Goal: Ask a question

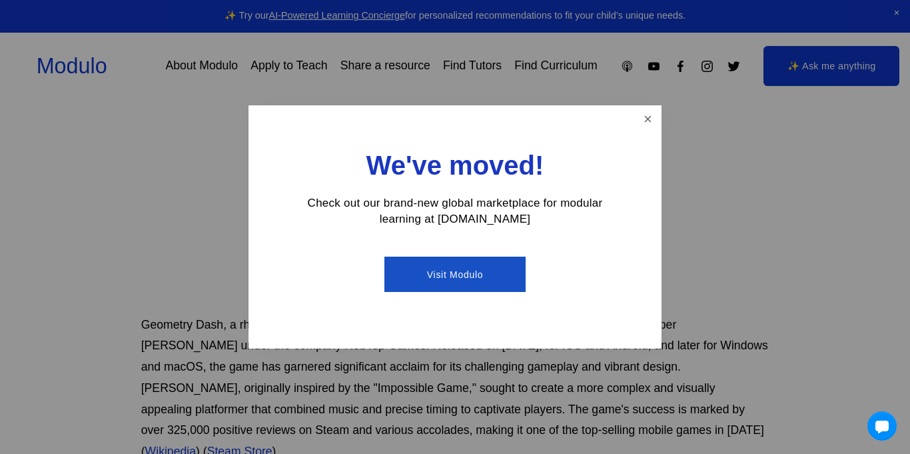
scroll to position [293, 0]
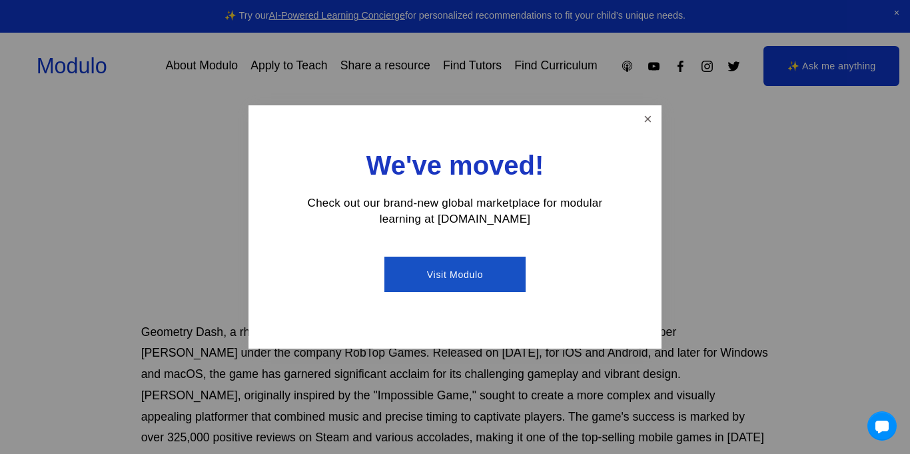
click at [490, 271] on link "Visit Modulo" at bounding box center [454, 274] width 141 height 35
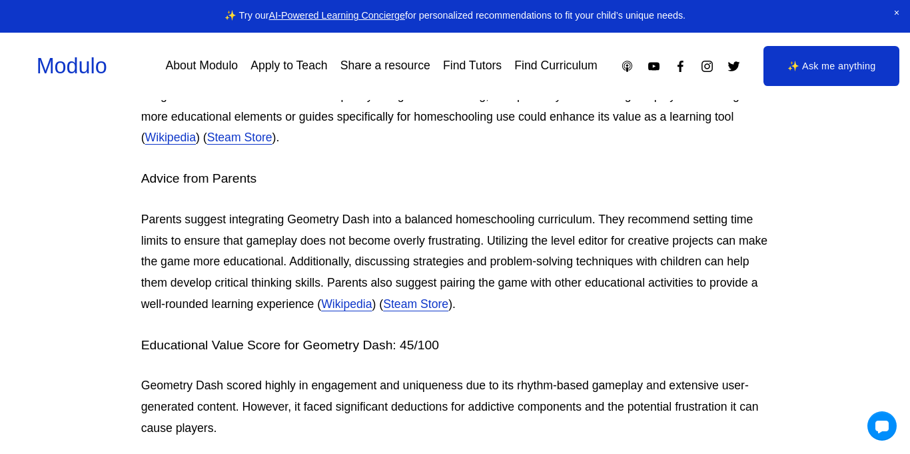
scroll to position [2110, 0]
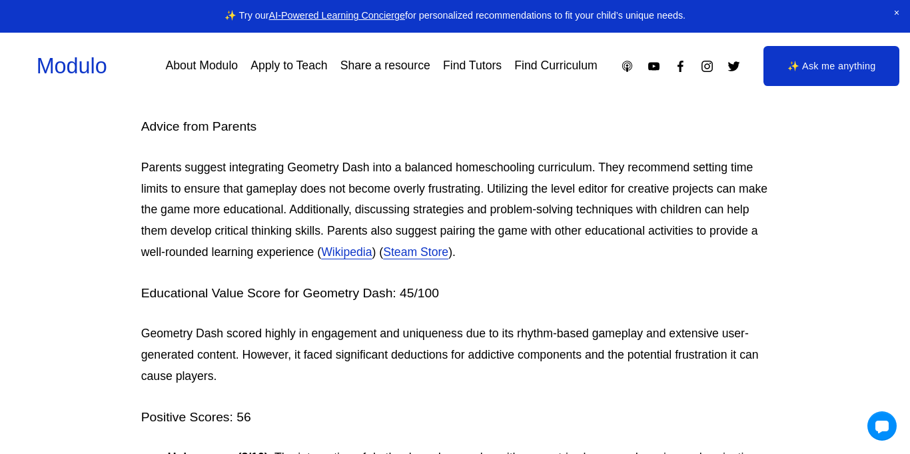
click at [812, 61] on link "✨ Ask me anything" at bounding box center [832, 66] width 136 height 40
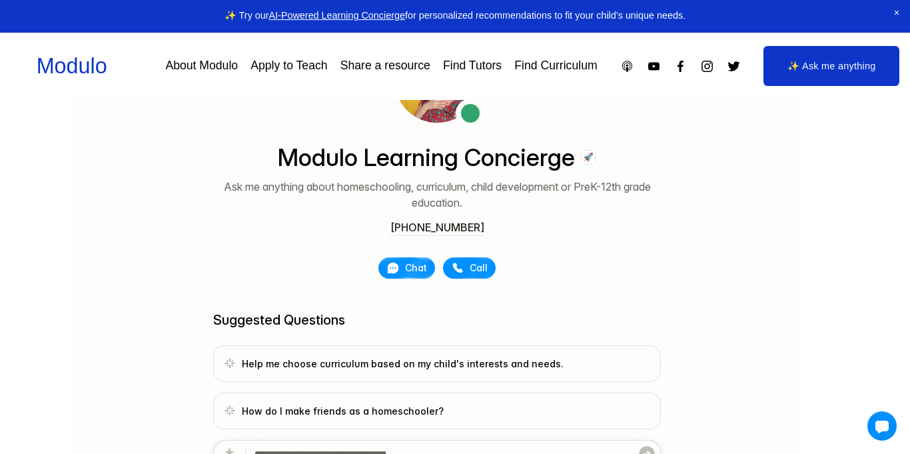
scroll to position [194, 0]
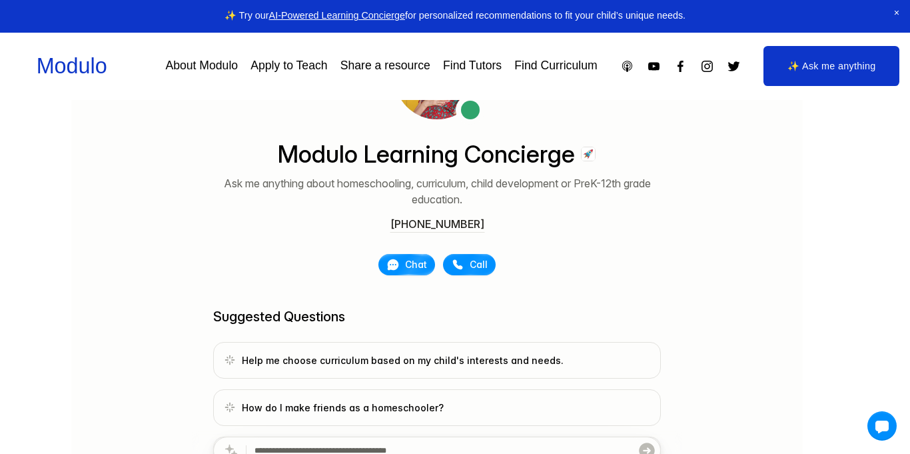
click at [418, 269] on span "Chat" at bounding box center [416, 264] width 22 height 13
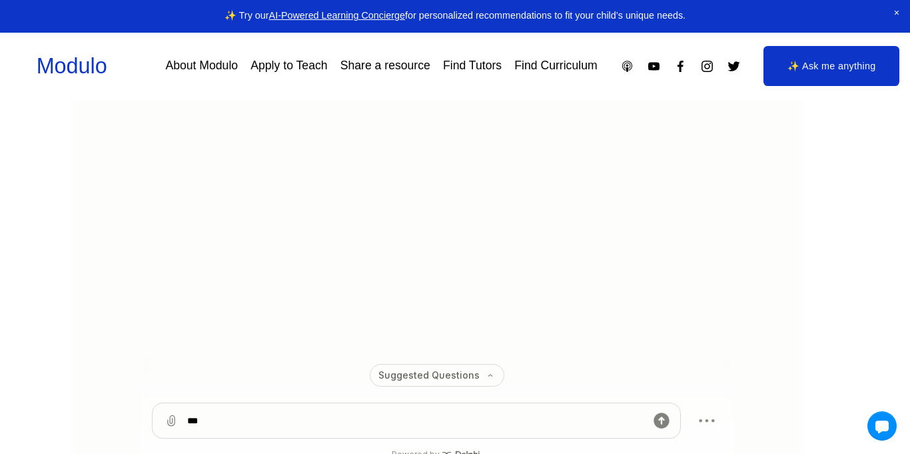
type textarea "***"
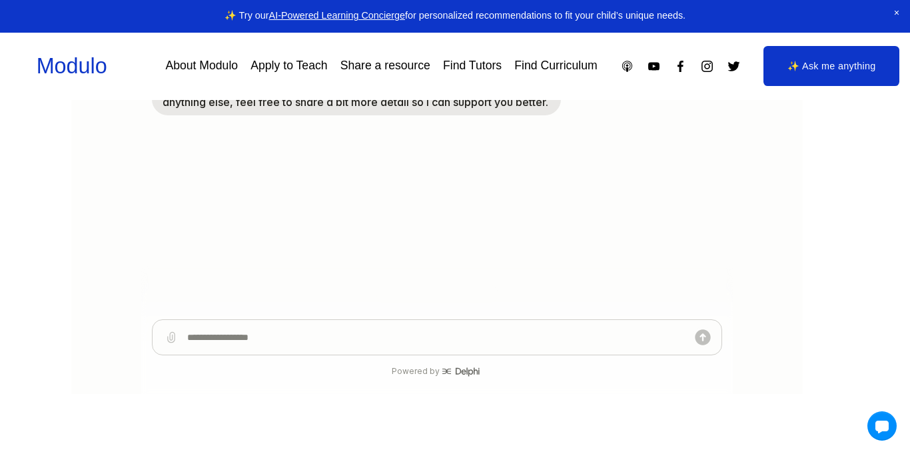
scroll to position [364, 0]
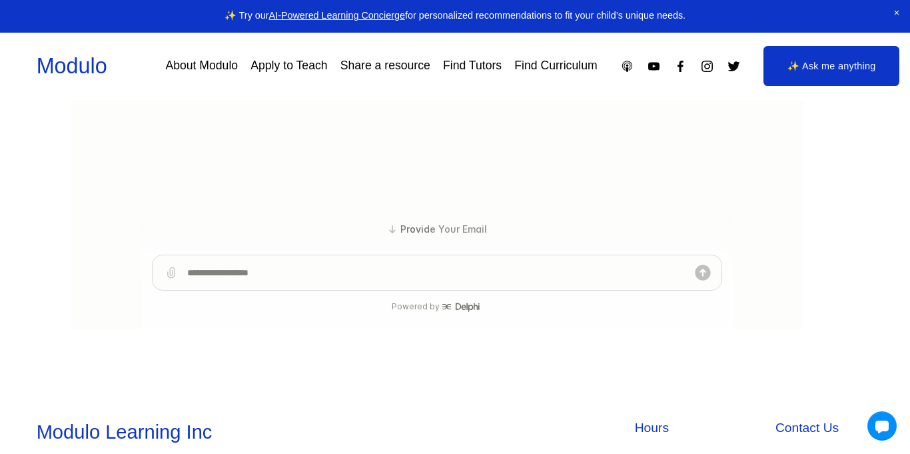
click at [899, 11] on span "Close Announcement" at bounding box center [896, 13] width 27 height 27
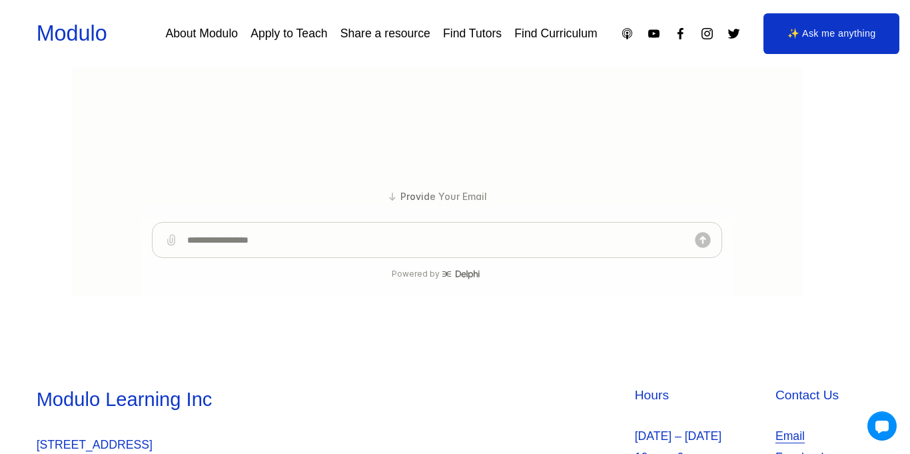
click at [333, 244] on textarea at bounding box center [437, 240] width 500 height 35
